Goal: Task Accomplishment & Management: Complete application form

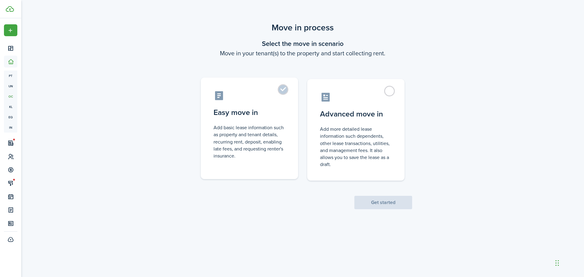
click at [281, 89] on label "Easy move in Add basic lease information such as property and tenant details, r…" at bounding box center [249, 129] width 97 height 102
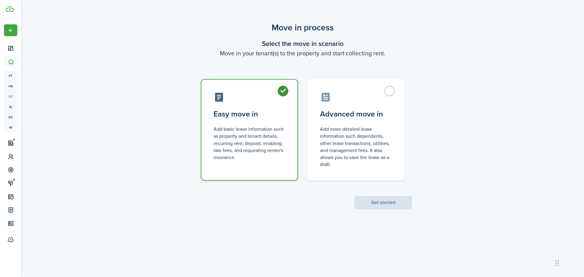
radio input "true"
drag, startPoint x: 373, startPoint y: 204, endPoint x: 371, endPoint y: 199, distance: 5.3
click at [372, 202] on button "Get started" at bounding box center [383, 202] width 58 height 13
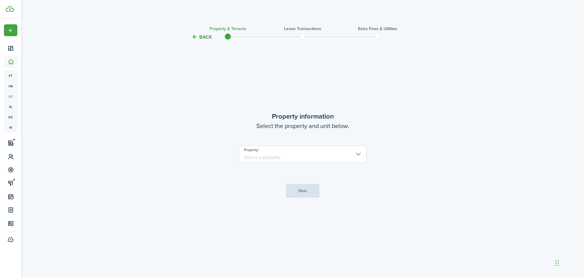
click at [356, 155] on input "Property" at bounding box center [303, 154] width 128 height 17
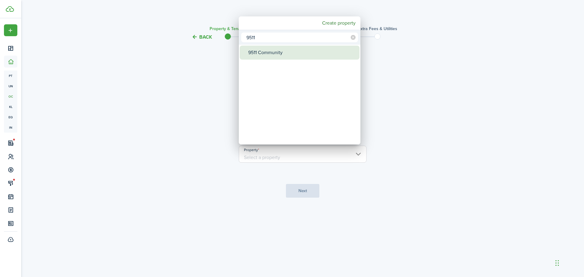
type input "9511"
click at [283, 51] on div "9511 Community" at bounding box center [302, 53] width 108 height 14
type input "9511 Community"
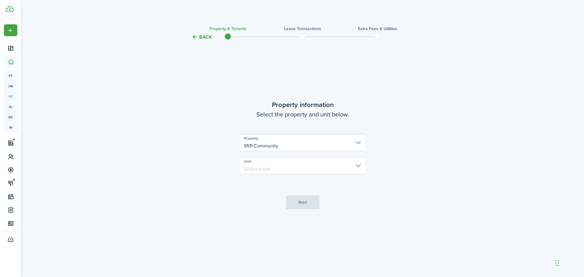
click at [307, 167] on input "Unit" at bounding box center [303, 165] width 128 height 17
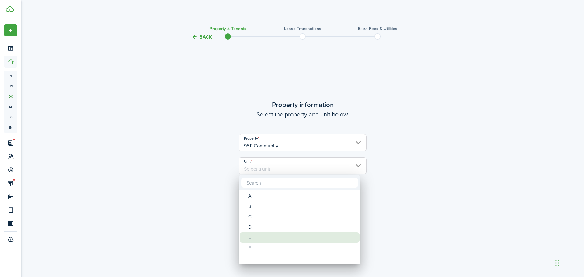
click at [257, 237] on div "E" at bounding box center [302, 237] width 108 height 10
type input "E"
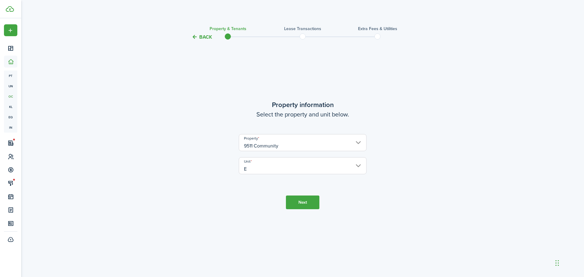
click at [300, 199] on button "Next" at bounding box center [302, 203] width 33 height 14
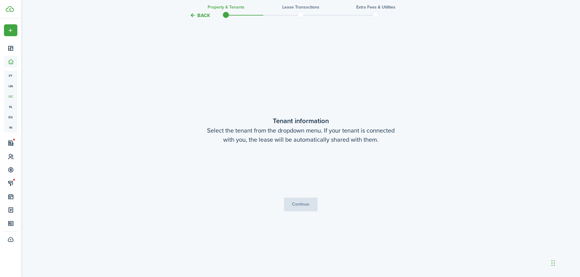
scroll to position [236, 0]
click at [299, 205] on button "Continue" at bounding box center [300, 204] width 33 height 14
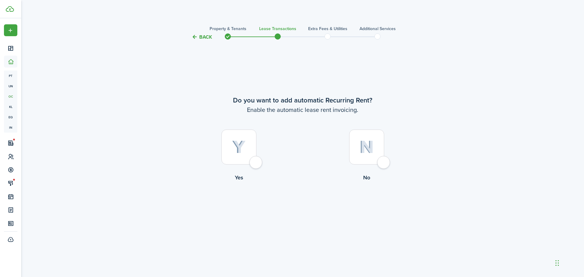
click at [257, 163] on div at bounding box center [239, 147] width 35 height 35
radio input "true"
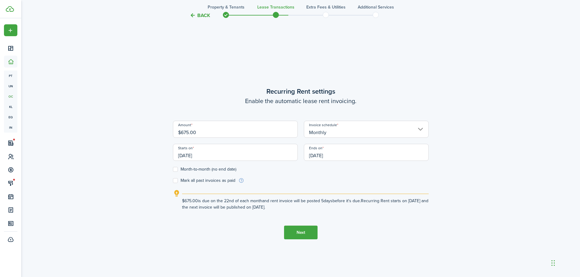
scroll to position [236, 0]
click at [206, 133] on input "$675.00" at bounding box center [235, 128] width 125 height 17
type input "$415.00"
click at [176, 168] on label "Month-to-month (no end date)" at bounding box center [204, 169] width 63 height 5
click at [173, 169] on input "Month-to-month (no end date)" at bounding box center [173, 169] width 0 height 0
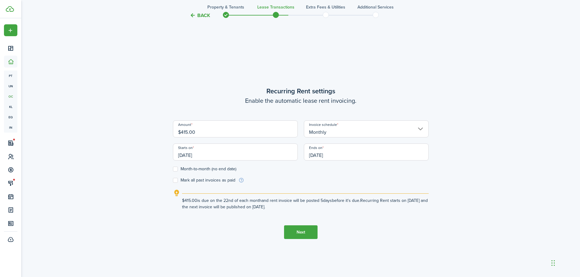
checkbox input "true"
click at [243, 156] on input "[DATE]" at bounding box center [235, 152] width 125 height 17
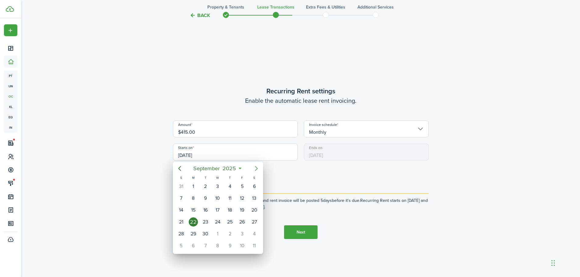
click at [254, 168] on icon "Next page" at bounding box center [256, 168] width 7 height 7
click at [216, 184] on div "1" at bounding box center [217, 186] width 9 height 9
type input "[DATE]"
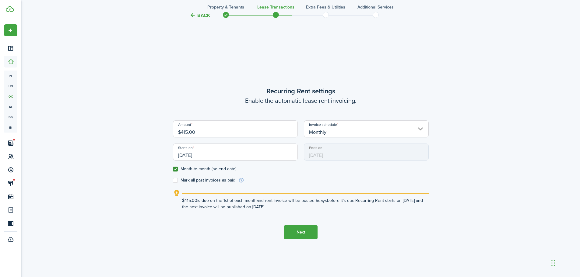
click at [350, 154] on span "[DATE]" at bounding box center [366, 152] width 125 height 17
click at [291, 230] on button "Next" at bounding box center [300, 232] width 33 height 14
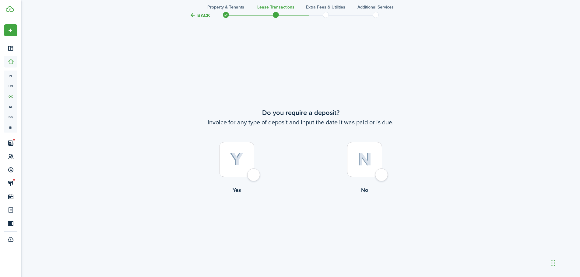
scroll to position [514, 0]
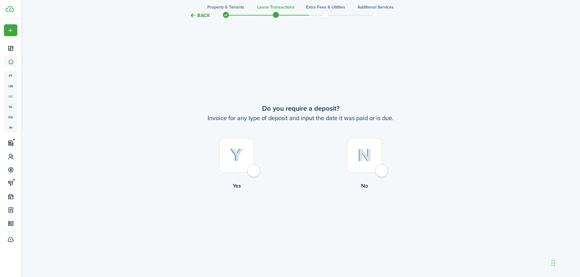
click at [382, 170] on div at bounding box center [364, 155] width 35 height 35
radio input "true"
click at [307, 215] on button "Continue" at bounding box center [300, 215] width 33 height 14
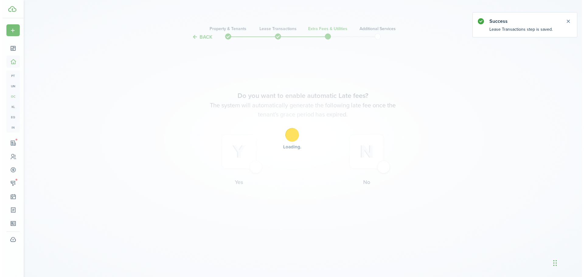
scroll to position [0, 0]
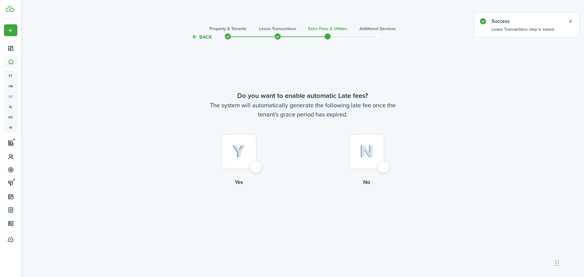
click at [256, 167] on div at bounding box center [239, 151] width 35 height 35
radio input "true"
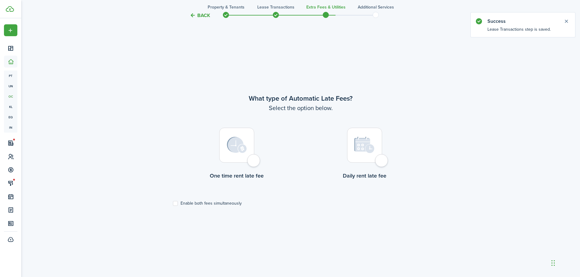
scroll to position [236, 0]
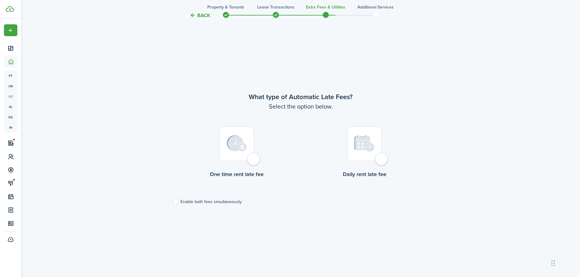
click at [254, 160] on div at bounding box center [236, 143] width 35 height 35
radio input "true"
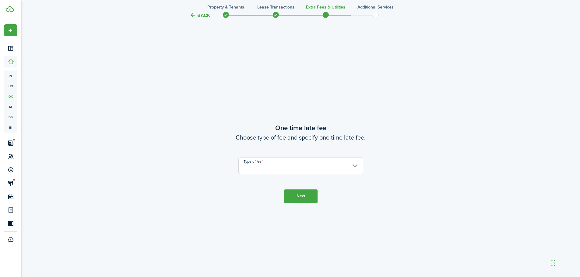
scroll to position [514, 0]
click at [348, 163] on input "Type of fee" at bounding box center [300, 165] width 125 height 17
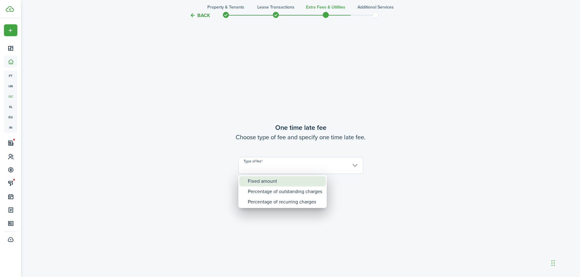
click at [283, 180] on div "Fixed amount" at bounding box center [285, 181] width 74 height 10
type input "Fixed amount"
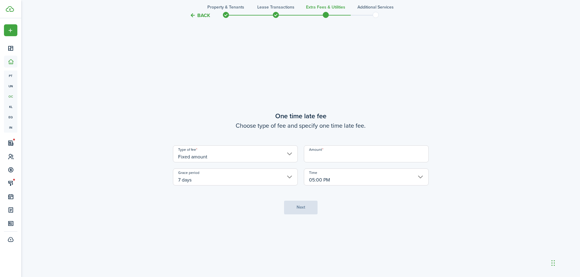
click at [352, 151] on input "Amount" at bounding box center [366, 153] width 125 height 17
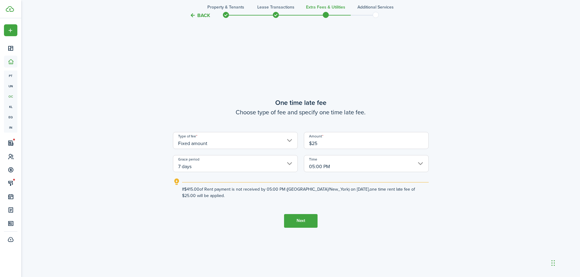
click at [256, 166] on input "7 days" at bounding box center [235, 163] width 125 height 17
type input "$25.00"
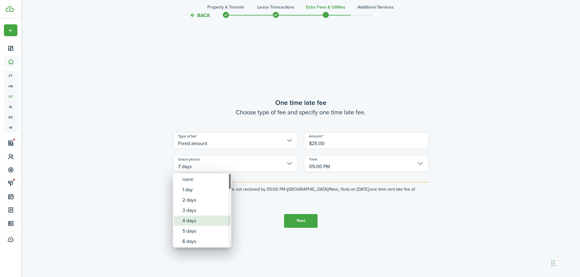
click at [209, 221] on div "4 days" at bounding box center [204, 221] width 44 height 10
type input "4 days"
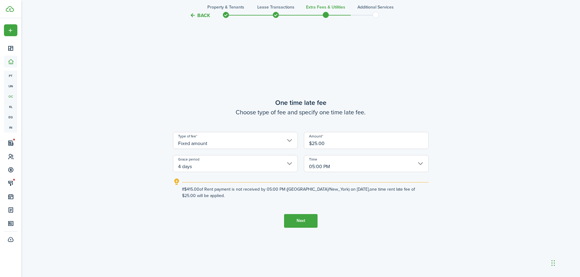
click at [295, 217] on button "Next" at bounding box center [300, 221] width 33 height 14
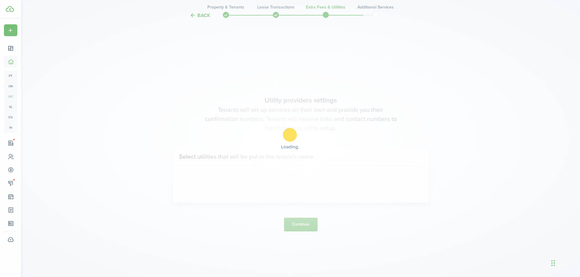
scroll to position [791, 0]
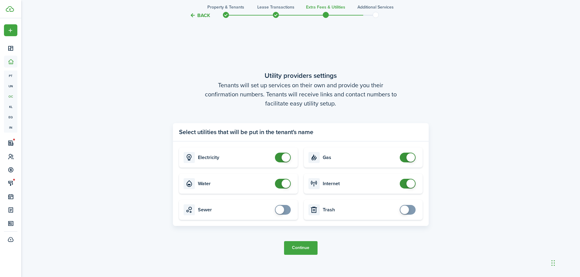
checkbox input "true"
click at [283, 210] on span at bounding box center [279, 210] width 9 height 9
click at [305, 250] on button "Continue" at bounding box center [300, 248] width 33 height 14
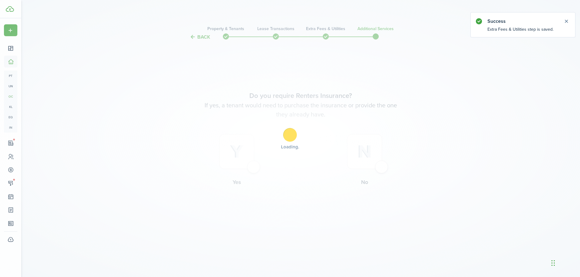
scroll to position [0, 0]
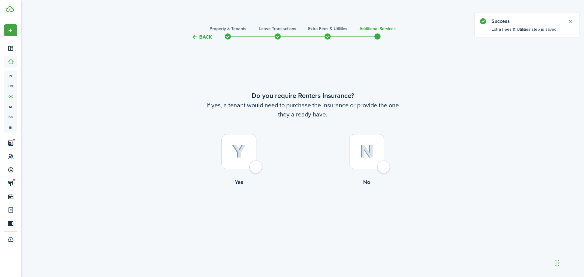
click at [381, 165] on div at bounding box center [366, 151] width 35 height 35
radio input "true"
click at [302, 211] on button "Complete move in" at bounding box center [303, 212] width 45 height 14
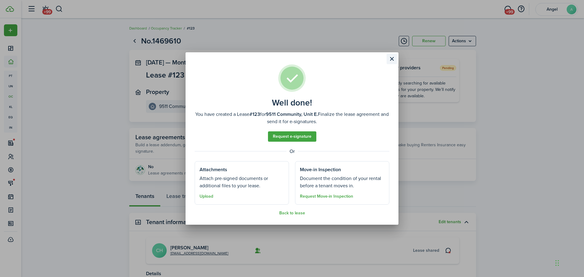
click at [393, 58] on button "Close modal" at bounding box center [392, 59] width 10 height 10
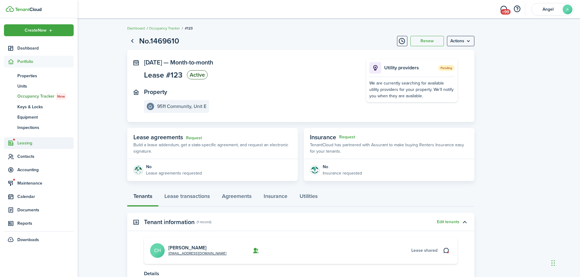
click at [28, 140] on span "Leasing" at bounding box center [39, 143] width 70 height 12
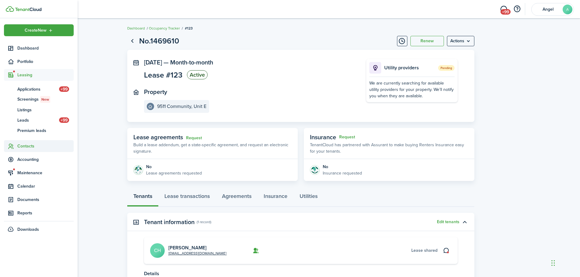
click at [28, 145] on span "Contacts" at bounding box center [45, 146] width 56 height 6
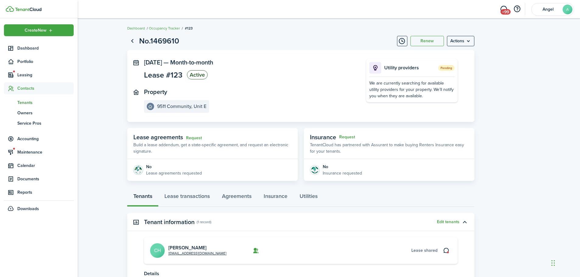
click at [27, 102] on span "Tenants" at bounding box center [45, 102] width 56 height 6
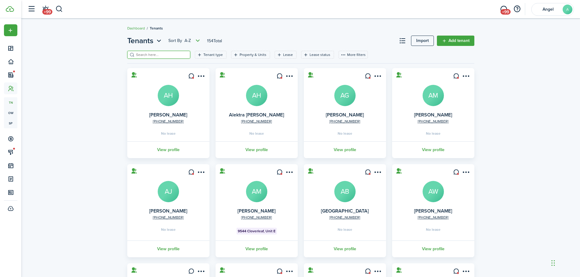
click at [149, 55] on input "search" at bounding box center [161, 55] width 54 height 6
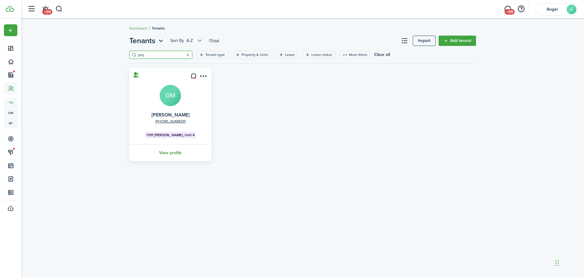
type input "guy"
click at [171, 151] on link "View profile" at bounding box center [170, 153] width 84 height 17
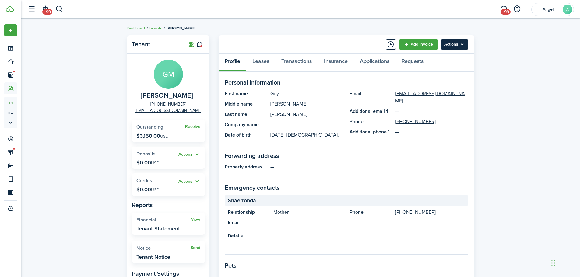
click at [449, 48] on menu-btn "Actions" at bounding box center [454, 44] width 27 height 10
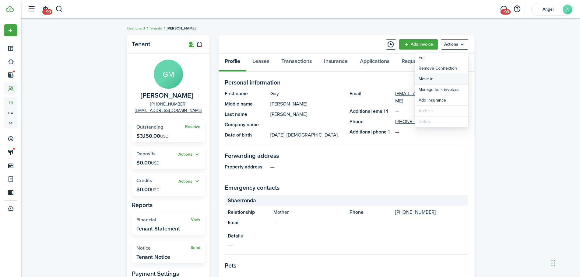
click at [432, 78] on link "Move in" at bounding box center [441, 79] width 53 height 10
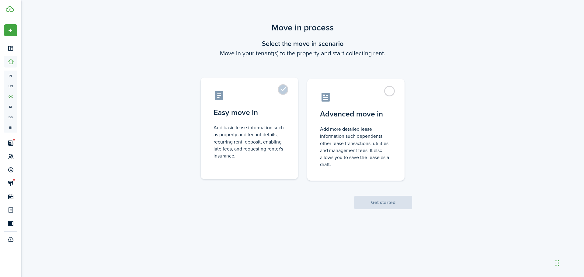
click at [281, 90] on label "Easy move in Add basic lease information such as property and tenant details, r…" at bounding box center [249, 129] width 97 height 102
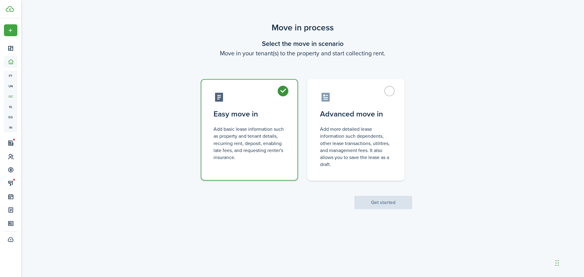
radio input "true"
click at [380, 205] on button "Get started" at bounding box center [383, 202] width 58 height 13
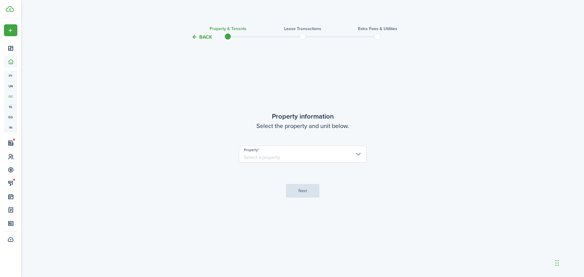
click at [363, 156] on input "Property" at bounding box center [303, 154] width 128 height 17
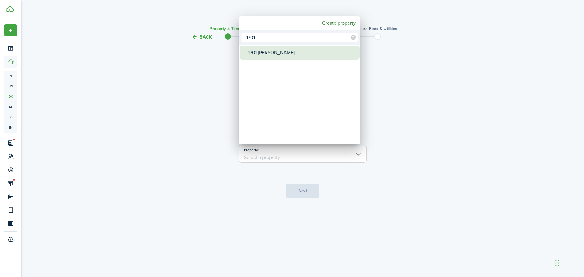
type input "1701"
click at [257, 53] on div "1701 [PERSON_NAME]" at bounding box center [302, 53] width 108 height 14
type input "1701 [PERSON_NAME]"
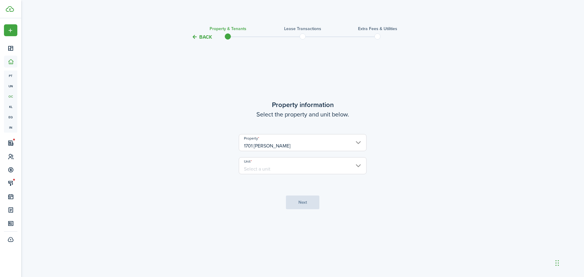
click at [356, 165] on input "Unit" at bounding box center [303, 165] width 128 height 17
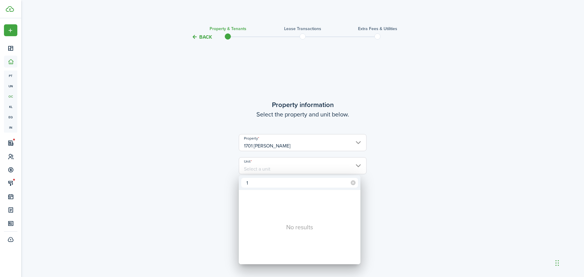
type input "1"
click at [375, 175] on div at bounding box center [292, 138] width 682 height 375
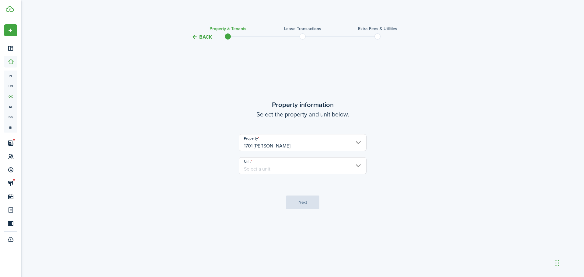
click at [306, 202] on tc-wizard-step "Property information Select the property and unit below. Property 1701 [PERSON_…" at bounding box center [303, 155] width 256 height 212
click at [359, 165] on input "Unit" at bounding box center [303, 165] width 128 height 17
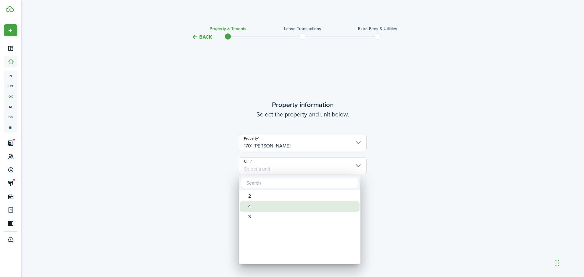
click at [250, 205] on div "4" at bounding box center [302, 206] width 108 height 10
type input "4"
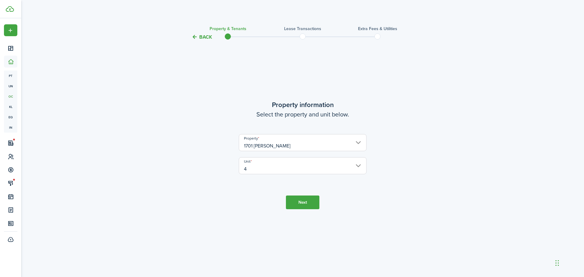
click at [301, 198] on button "Next" at bounding box center [302, 203] width 33 height 14
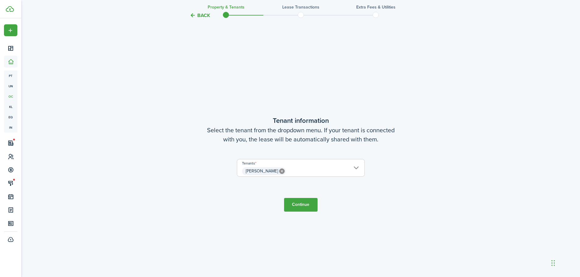
scroll to position [236, 0]
click at [301, 198] on button "Continue" at bounding box center [300, 204] width 33 height 14
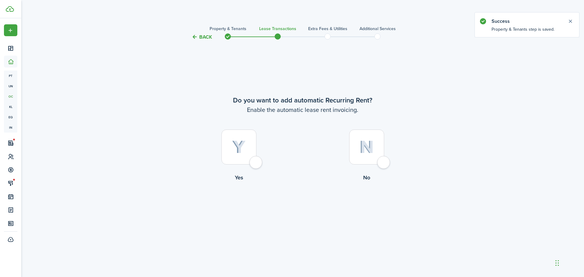
click at [252, 161] on div at bounding box center [239, 147] width 35 height 35
radio input "true"
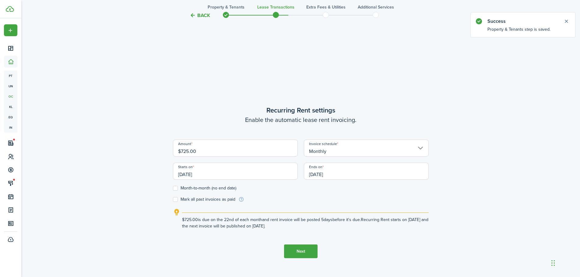
scroll to position [236, 0]
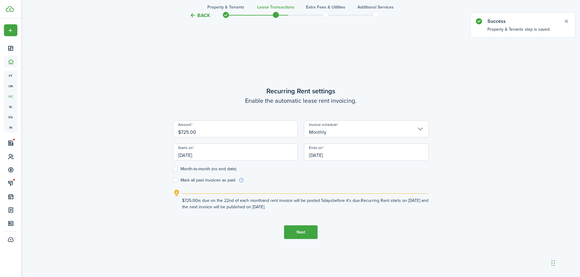
click at [224, 132] on input "$725.00" at bounding box center [235, 128] width 125 height 17
click at [211, 156] on input "[DATE]" at bounding box center [235, 152] width 125 height 17
type input "$775.00"
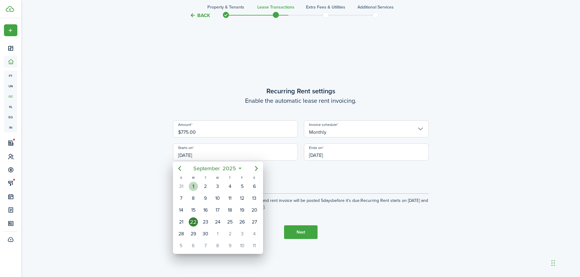
click at [196, 186] on div "1" at bounding box center [193, 186] width 9 height 9
type input "[DATE]"
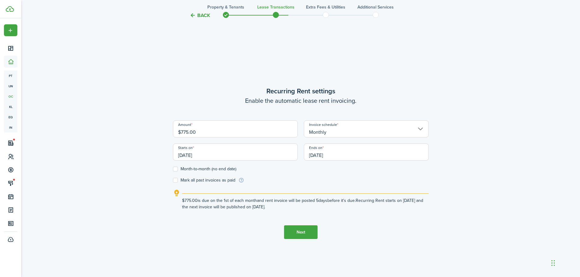
click at [176, 168] on label "Month-to-month (no end date)" at bounding box center [204, 169] width 63 height 5
click at [173, 169] on input "Month-to-month (no end date)" at bounding box center [173, 169] width 0 height 0
checkbox input "true"
click at [295, 230] on button "Next" at bounding box center [300, 232] width 33 height 14
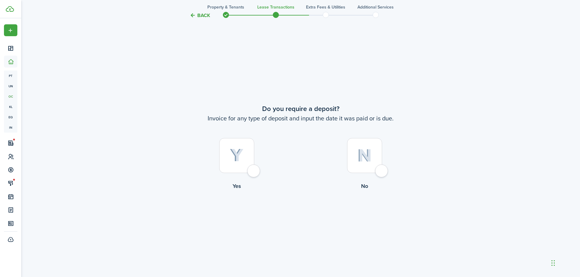
scroll to position [514, 0]
click at [378, 171] on div at bounding box center [364, 155] width 35 height 35
radio input "true"
click at [300, 217] on button "Continue" at bounding box center [300, 215] width 33 height 14
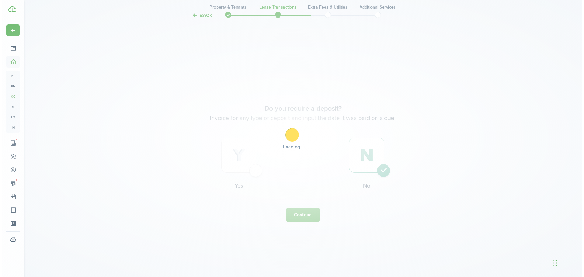
scroll to position [0, 0]
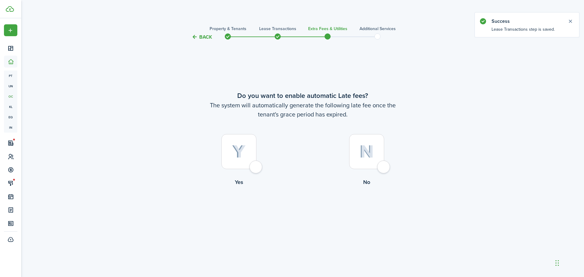
click at [257, 165] on div at bounding box center [239, 151] width 35 height 35
radio input "true"
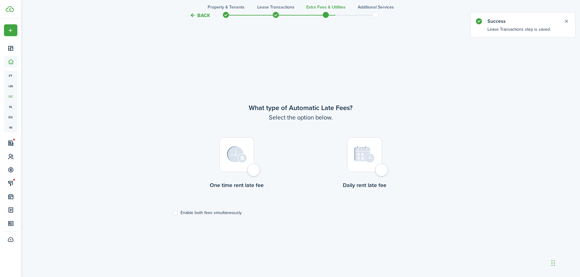
scroll to position [236, 0]
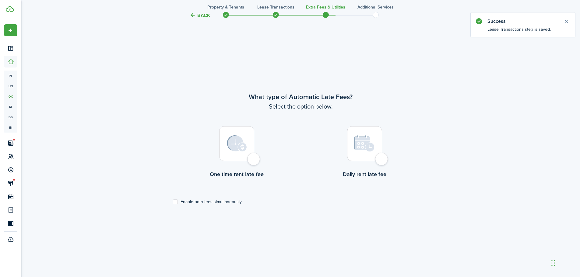
click at [254, 159] on div at bounding box center [236, 143] width 35 height 35
radio input "true"
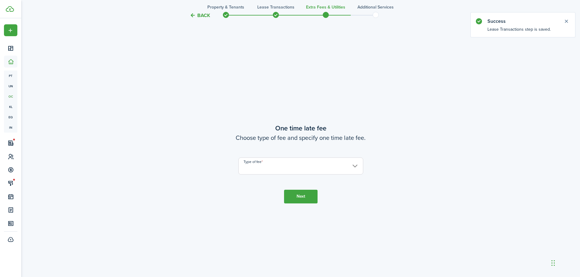
scroll to position [514, 0]
click at [354, 166] on input "Type of fee" at bounding box center [300, 165] width 125 height 17
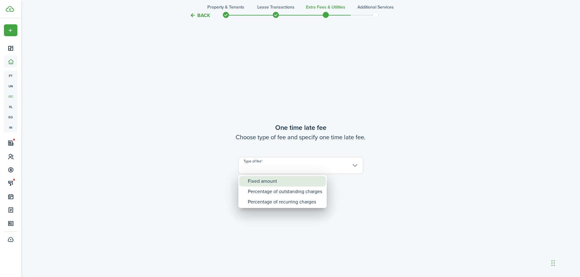
click at [273, 180] on div "Fixed amount" at bounding box center [285, 181] width 74 height 10
type input "Fixed amount"
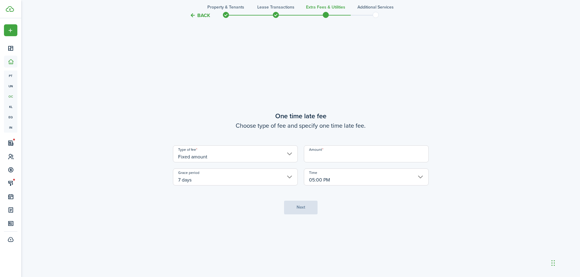
click at [334, 150] on input "Amount" at bounding box center [366, 153] width 125 height 17
type input "$25.00"
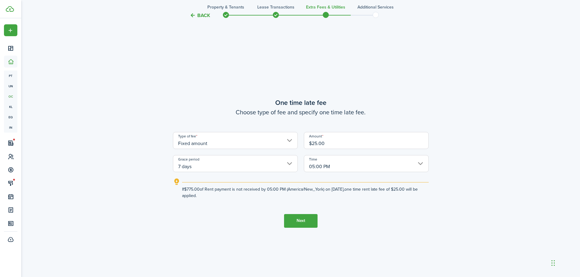
click at [289, 162] on input "7 days" at bounding box center [235, 163] width 125 height 17
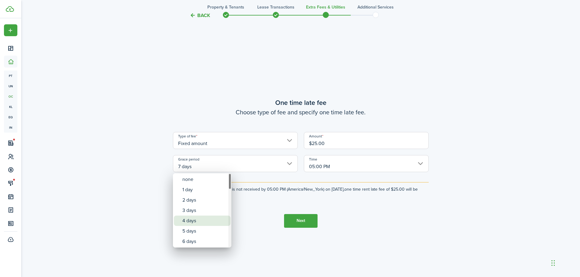
click at [203, 219] on div "4 days" at bounding box center [204, 221] width 44 height 10
type input "4 days"
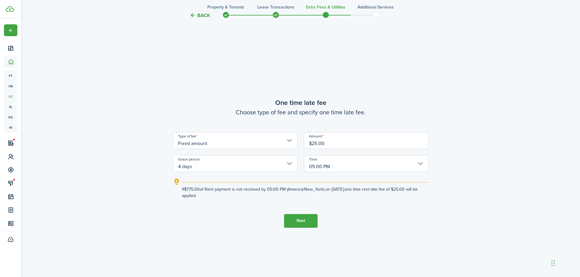
click at [307, 220] on button "Next" at bounding box center [300, 221] width 33 height 14
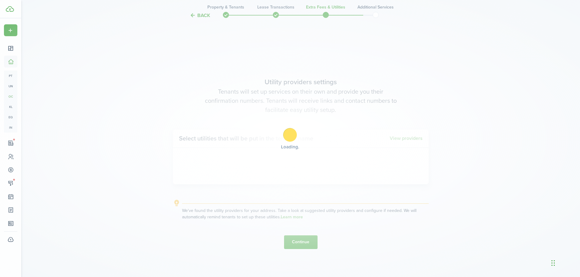
scroll to position [791, 0]
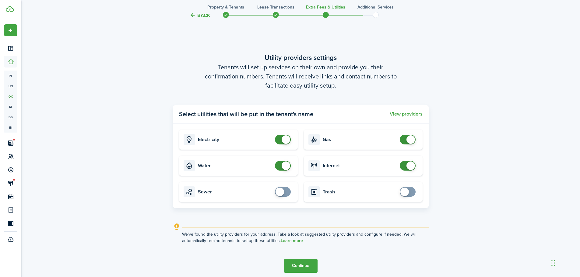
checkbox input "false"
click at [283, 166] on span at bounding box center [285, 166] width 9 height 9
checkbox input "false"
click at [282, 135] on span at bounding box center [283, 140] width 6 height 10
checkbox input "false"
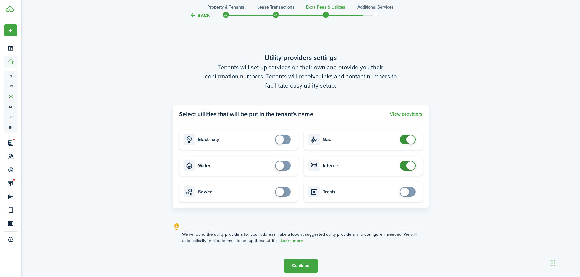
click at [407, 141] on span at bounding box center [410, 139] width 9 height 9
click at [307, 266] on button "Continue" at bounding box center [300, 266] width 33 height 14
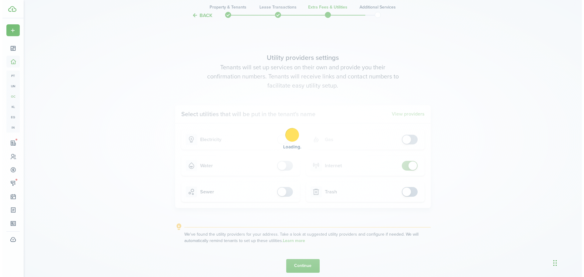
scroll to position [0, 0]
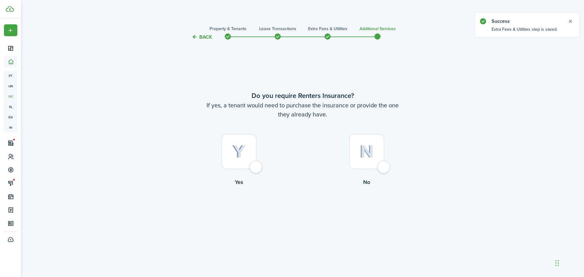
click at [384, 162] on div at bounding box center [366, 151] width 35 height 35
radio input "true"
click at [290, 212] on button "Complete move in" at bounding box center [303, 212] width 45 height 14
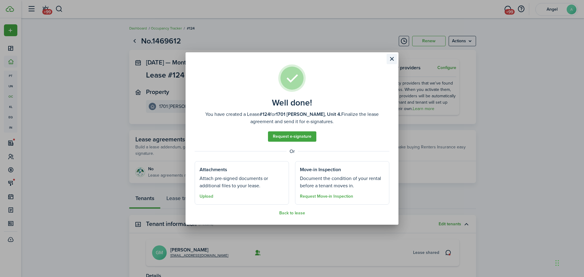
click at [391, 58] on button "Close modal" at bounding box center [392, 59] width 10 height 10
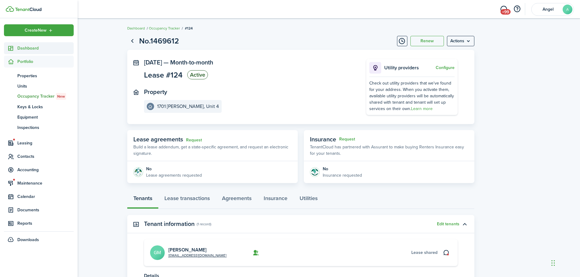
click at [24, 48] on span "Dashboard" at bounding box center [45, 48] width 56 height 6
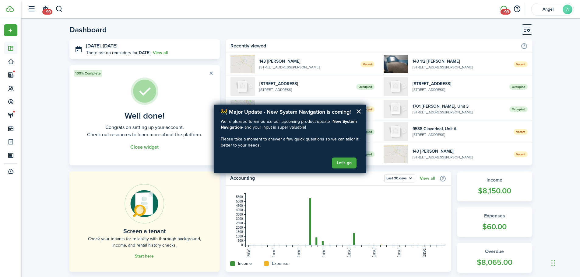
click at [504, 11] on span "+99" at bounding box center [505, 11] width 10 height 5
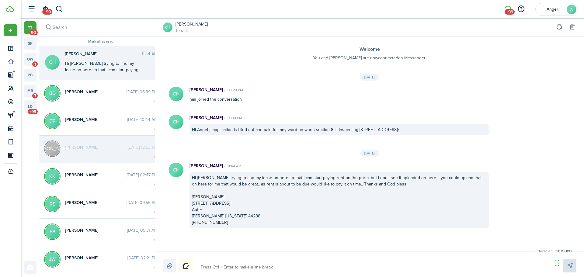
click at [116, 67] on div "Hi [PERSON_NAME] trying to find my lease on here so that I can start paying ren…" at bounding box center [103, 101] width 76 height 83
click at [121, 65] on div "Hi [PERSON_NAME] trying to find my lease on here so that I can start paying ren…" at bounding box center [103, 101] width 76 height 83
click at [50, 64] on avatar-text "CH" at bounding box center [52, 62] width 15 height 15
click at [93, 64] on div "Hi [PERSON_NAME] trying to find my lease on here so that I can start paying ren…" at bounding box center [103, 101] width 76 height 83
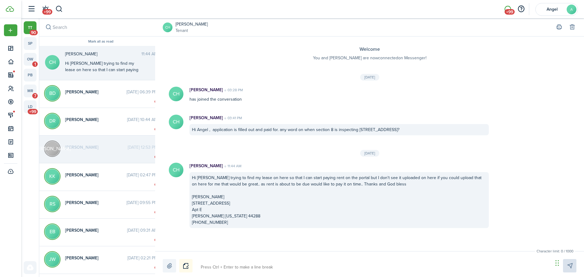
click at [264, 267] on textarea at bounding box center [375, 267] width 352 height 10
type textarea "Y"
type textarea "Yo"
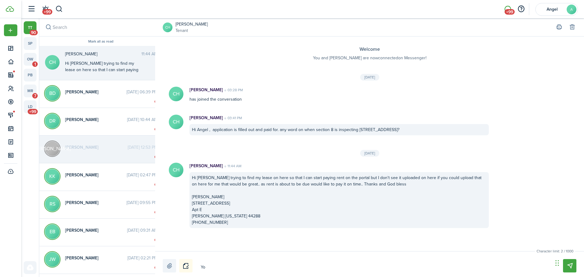
type textarea "You"
type textarea "Your"
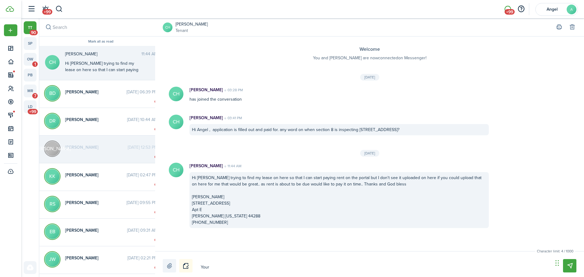
type textarea "Your"
type textarea "Your l"
type textarea "Your le"
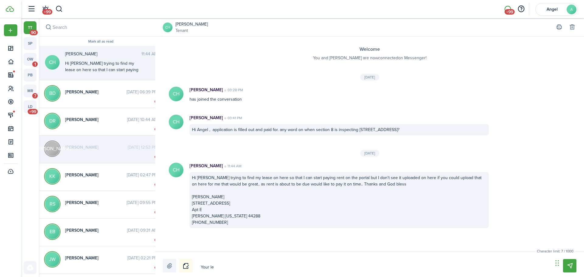
type textarea "Your lea"
type textarea "Your leas"
type textarea "Your lease"
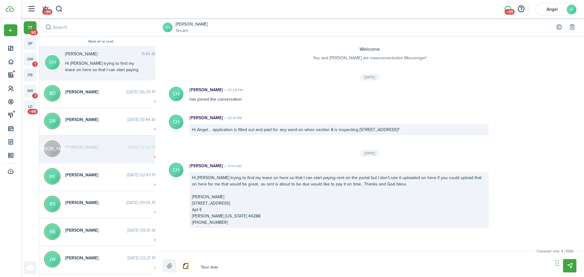
type textarea "Your lease"
type textarea "Your lease i"
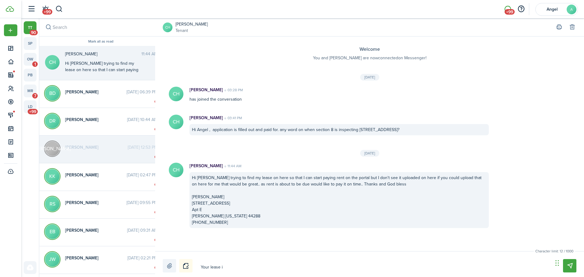
type textarea "Your lease is"
type textarea "Your lease is o"
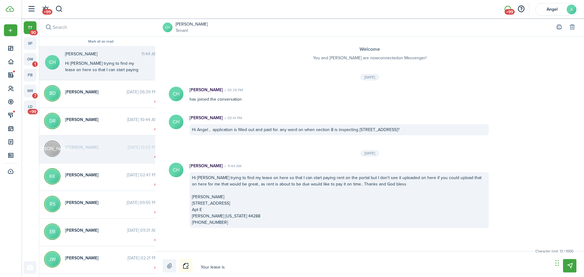
type textarea "Your lease is o"
type textarea "Your lease is on"
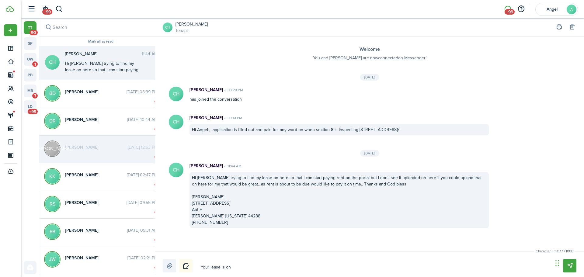
type textarea "Your lease is on y"
type textarea "Your lease is on yo"
type textarea "Your lease is on you"
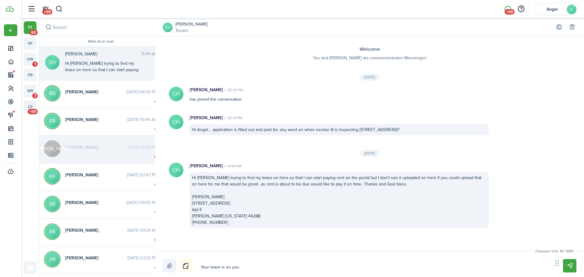
type textarea "Your lease is on you"
type textarea "Your lease is on your"
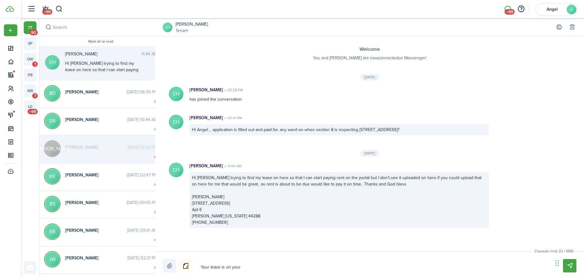
type textarea "Your lease is on your d"
type textarea "Your lease is on your do"
type textarea "Your lease is on your dot"
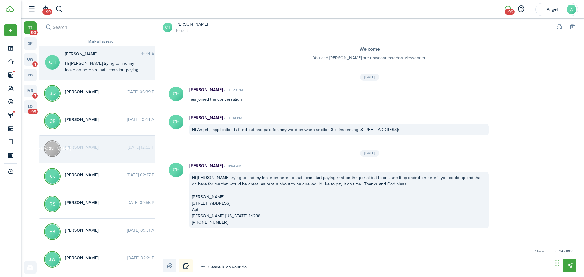
type textarea "Your lease is on your dot"
type textarea "Your lease is on your dotl"
type textarea "Your lease is on your dotlo"
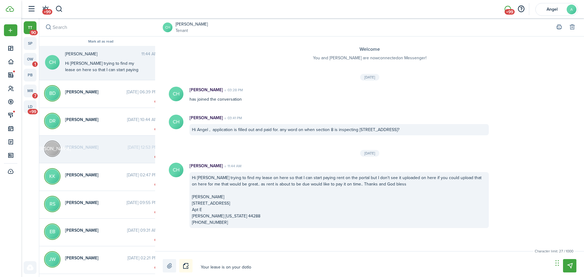
type textarea "Your lease is on your dotloo"
type textarea "Your lease is on your dotloop"
type textarea "Your lease is on your dotloop."
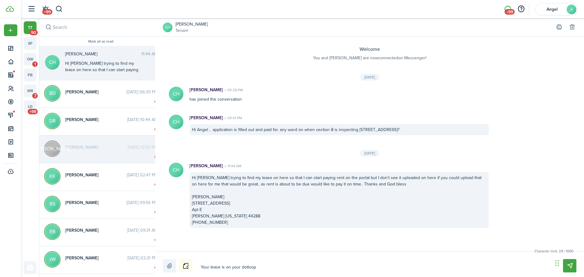
type textarea "Your lease is on your dotloop."
type textarea "Your lease is on your dotloop. C"
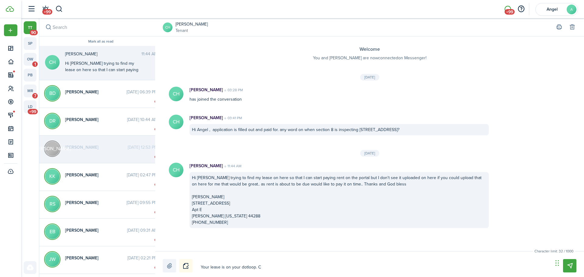
type textarea "Your lease is on your dotloop. Ch"
type textarea "Your lease is on your dotloop. Che"
type textarea "Your lease is on your dotloop. Chec"
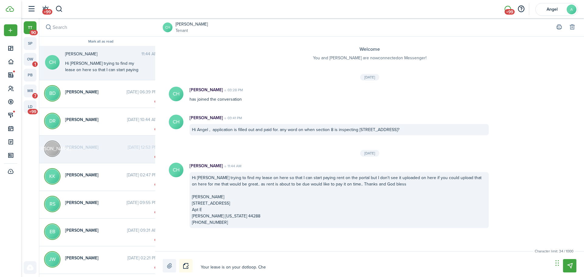
type textarea "Your lease is on your dotloop. Chec"
type textarea "Your lease is on your dotloop. Check"
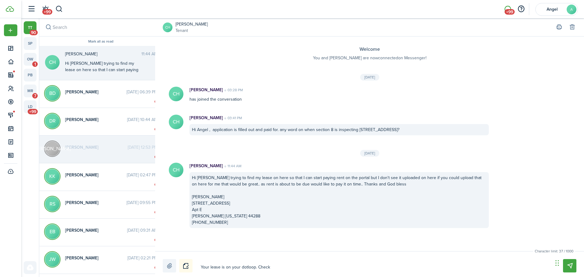
type textarea "Your lease is on your dotloop. Check y"
type textarea "Your lease is on your dotloop. Check yo"
type textarea "Your lease is on your dotloop. Check you"
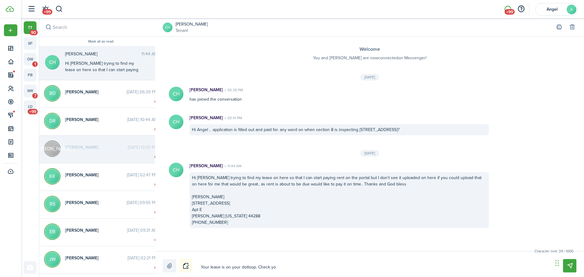
type textarea "Your lease is on your dotloop. Check you"
type textarea "Your lease is on your dotloop. Check your"
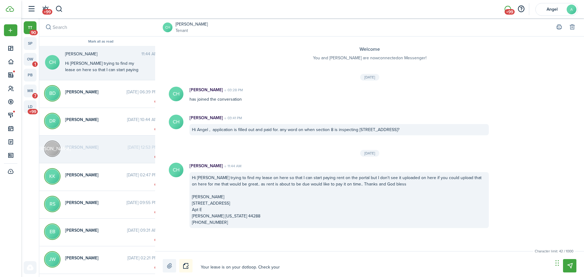
type textarea "Your lease is on your dotloop. Check your e"
type textarea "Your lease is on your dotloop. Check your em"
type textarea "Your lease is on your dotloop. Check your ema"
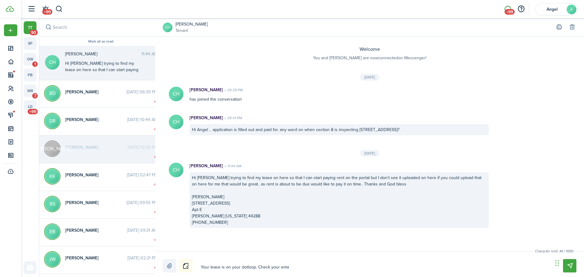
type textarea "Your lease is on your dotloop. Check your ema"
type textarea "Your lease is on your dotloop. Check your emai"
type textarea "Your lease is on your dotloop. Check your email"
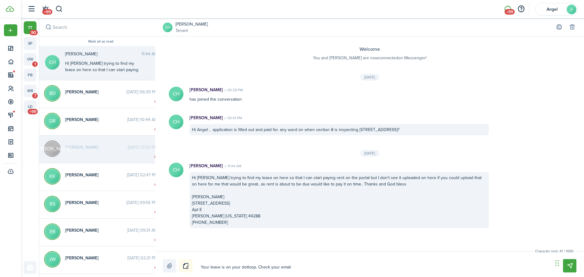
type textarea "Your lease is on your dotloop. Check your email"
type textarea "Your lease is on your dotloop. Check your email f"
type textarea "Your lease is on your dotloop. Check your email fo"
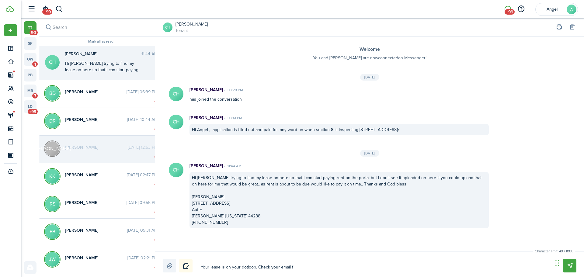
type textarea "Your lease is on your dotloop. Check your email fo"
type textarea "Your lease is on your dotloop. Check your email for"
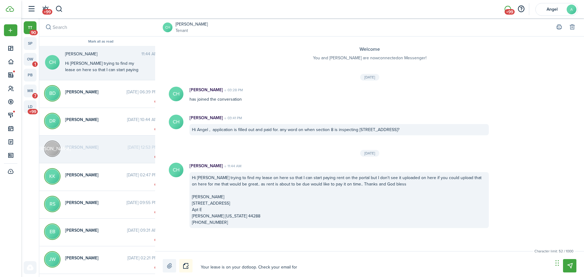
type textarea "Your lease is on your dotloop. Check your email for d"
type textarea "Your lease is on your dotloop. Check your email for do"
type textarea "Your lease is on your dotloop. Check your email for dot"
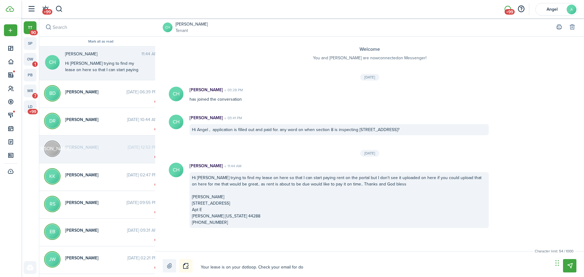
type textarea "Your lease is on your dotloop. Check your email for dot"
type textarea "Your lease is on your dotloop. Check your email for dotl"
type textarea "Your lease is on your dotloop. Check your email for dotlo"
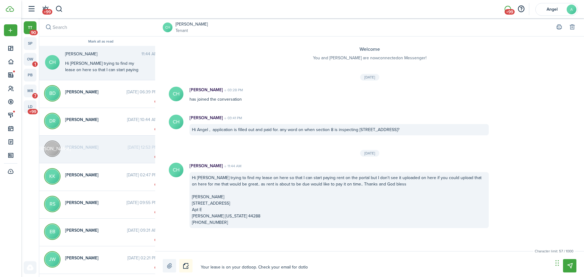
type textarea "Your lease is on your dotloop. Check your email for dotloo"
type textarea "Your lease is on your dotloop. Check your email for dotloop"
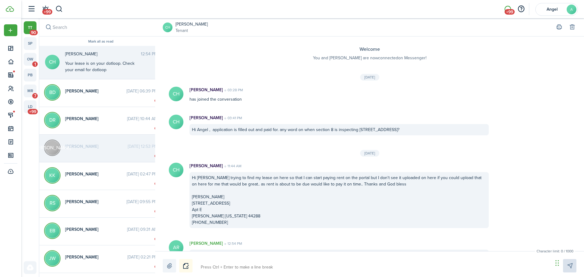
scroll to position [22, 0]
